Goal: Find specific page/section: Find specific page/section

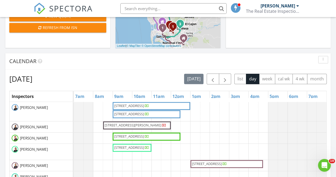
scroll to position [5, 0]
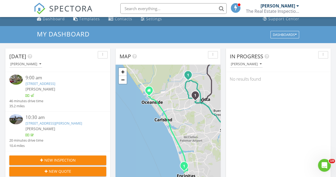
click at [55, 83] on link "[STREET_ADDRESS]" at bounding box center [41, 83] width 30 height 5
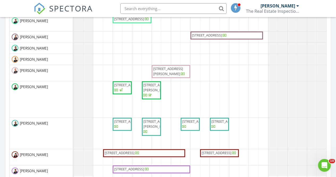
scroll to position [133, 0]
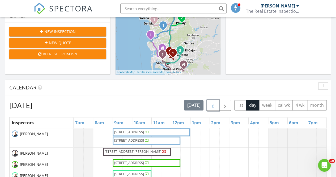
click at [213, 106] on span "button" at bounding box center [213, 105] width 6 height 6
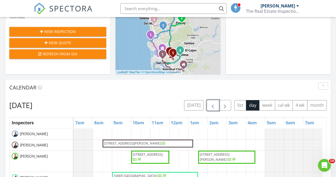
scroll to position [288, 0]
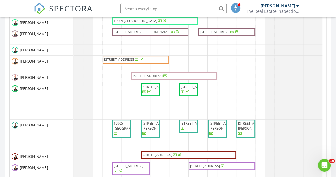
click at [121, 129] on span "10905 Corte Mejillones, San Diego 92130" at bounding box center [130, 126] width 33 height 10
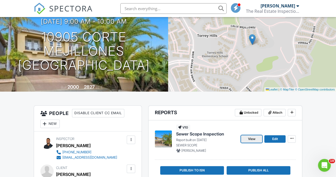
click at [248, 139] on span "View" at bounding box center [251, 138] width 7 height 5
